Goal: Information Seeking & Learning: Learn about a topic

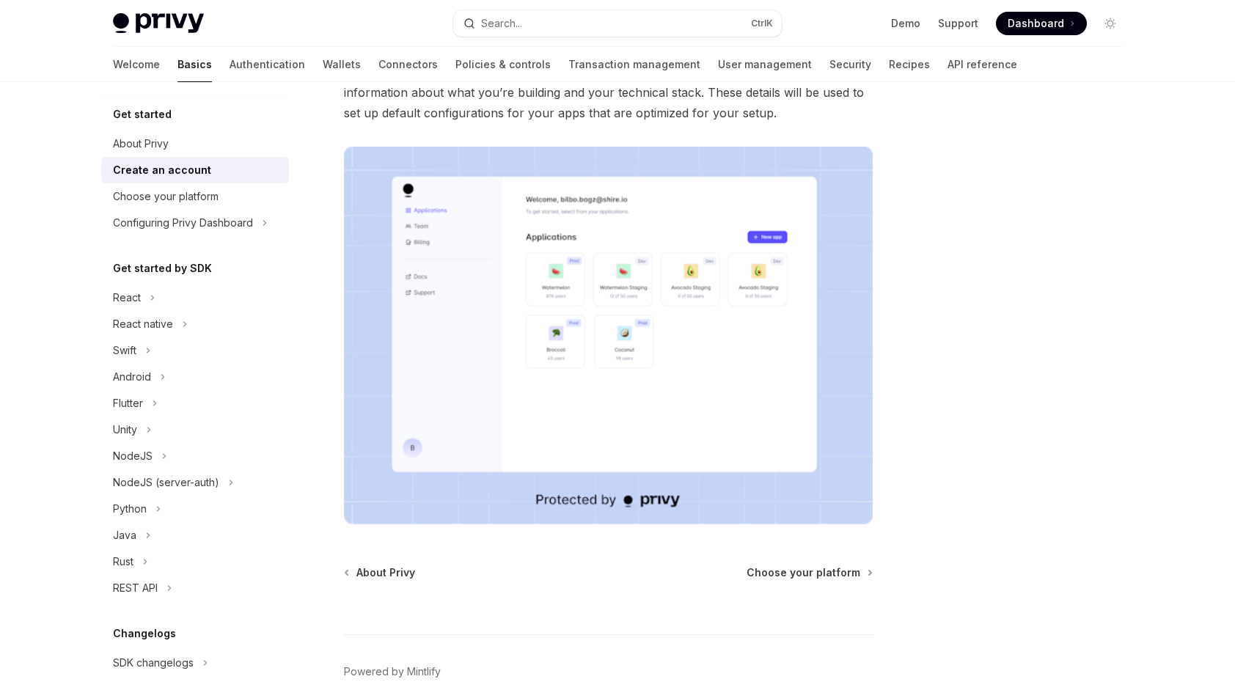
scroll to position [29, 0]
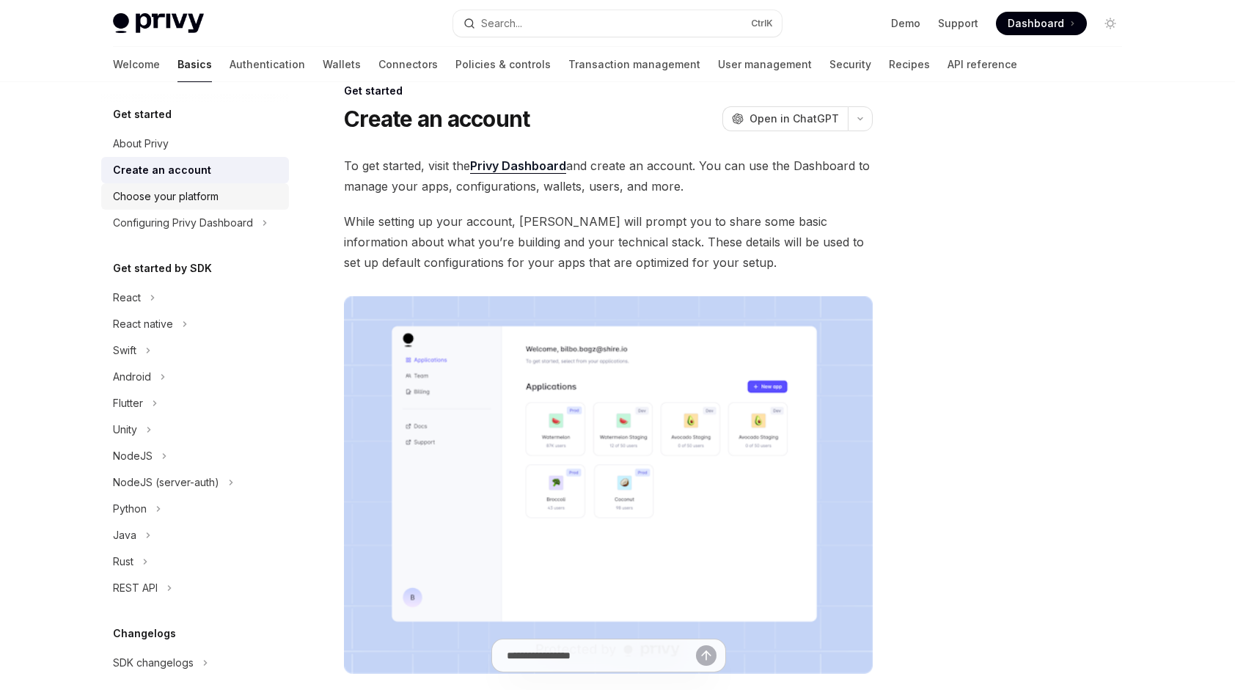
click at [182, 198] on div "Choose your platform" at bounding box center [166, 197] width 106 height 18
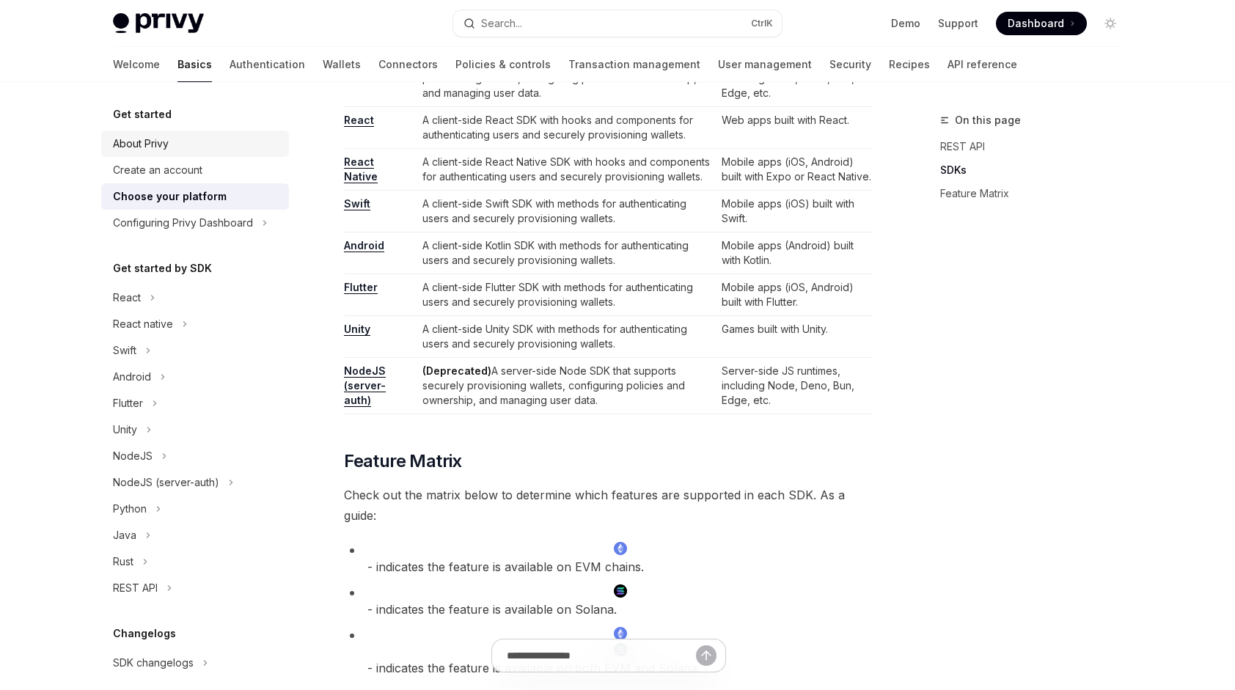
click at [154, 144] on div "About Privy" at bounding box center [141, 144] width 56 height 18
type textarea "*"
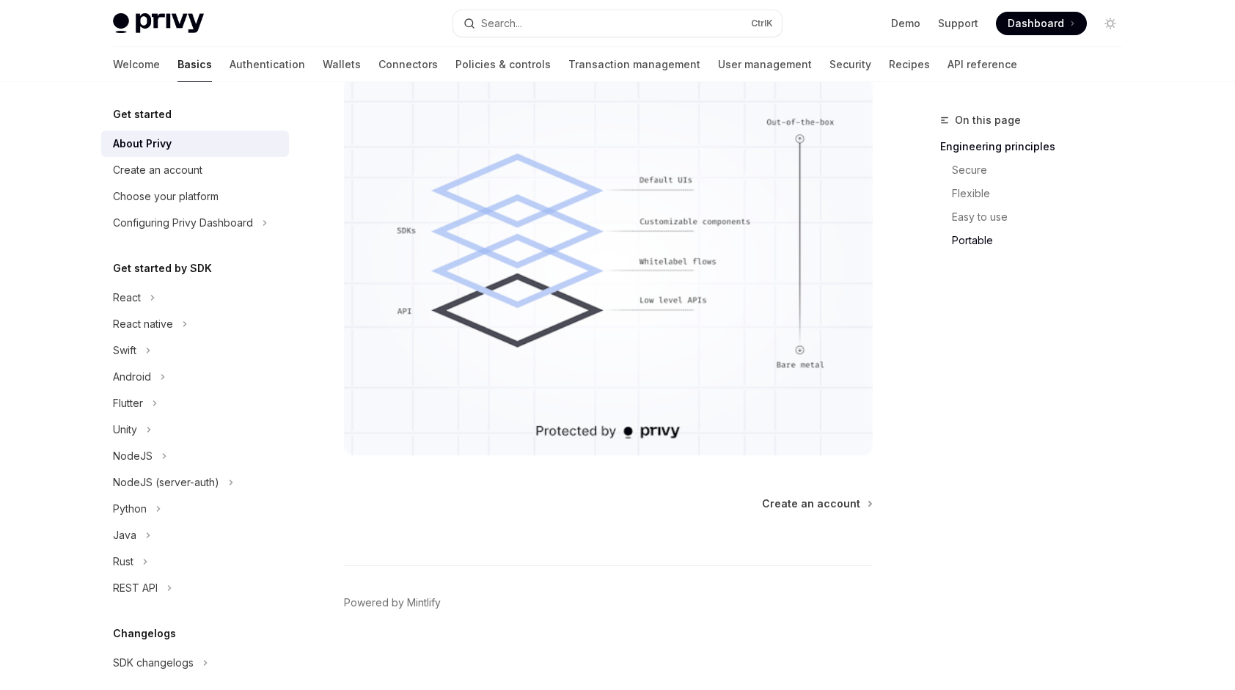
scroll to position [1246, 0]
